Goal: Task Accomplishment & Management: Manage account settings

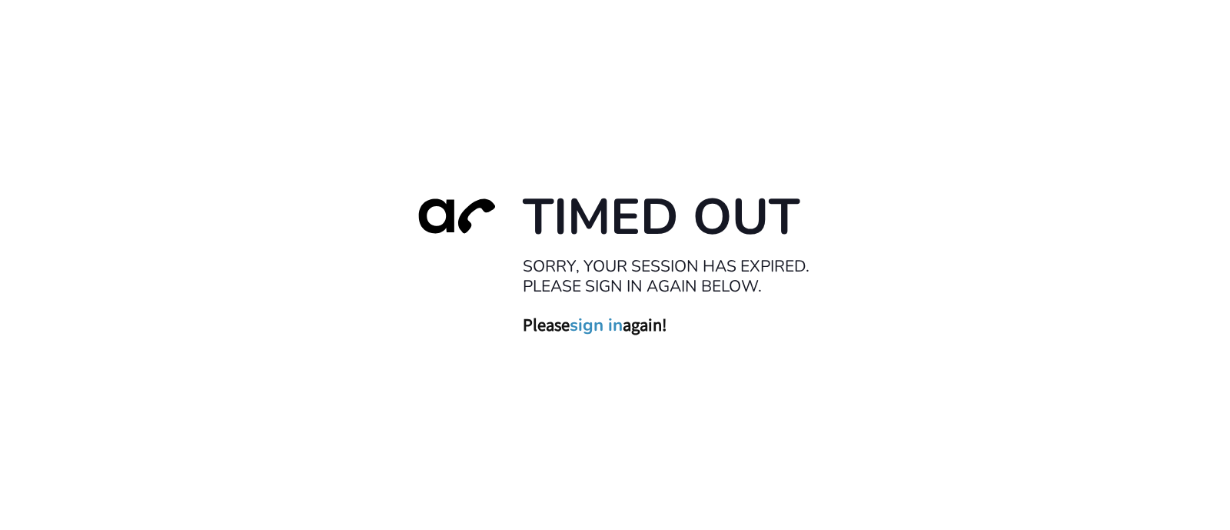
click at [583, 331] on link "sign in" at bounding box center [596, 325] width 53 height 22
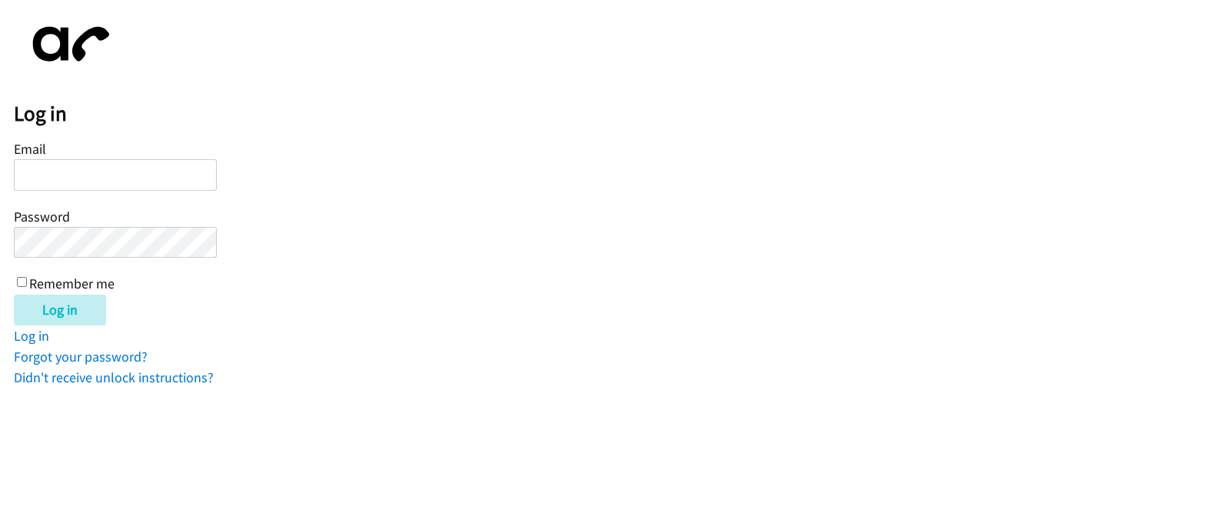
type input "[EMAIL_ADDRESS][DOMAIN_NAME]"
drag, startPoint x: 0, startPoint y: 0, endPoint x: 110, endPoint y: 291, distance: 310.7
click at [110, 291] on div "Log in Email [EMAIL_ADDRESS][DOMAIN_NAME] Password Remember me Log in Log in Fo…" at bounding box center [622, 201] width 1216 height 374
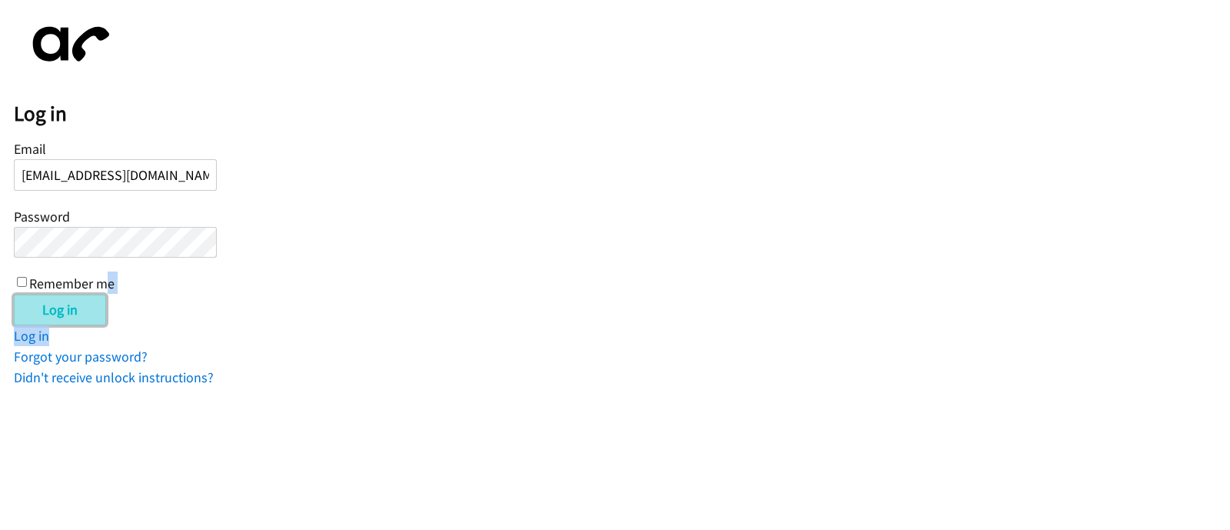
click at [68, 309] on input "Log in" at bounding box center [60, 309] width 92 height 31
